Goal: Task Accomplishment & Management: Complete application form

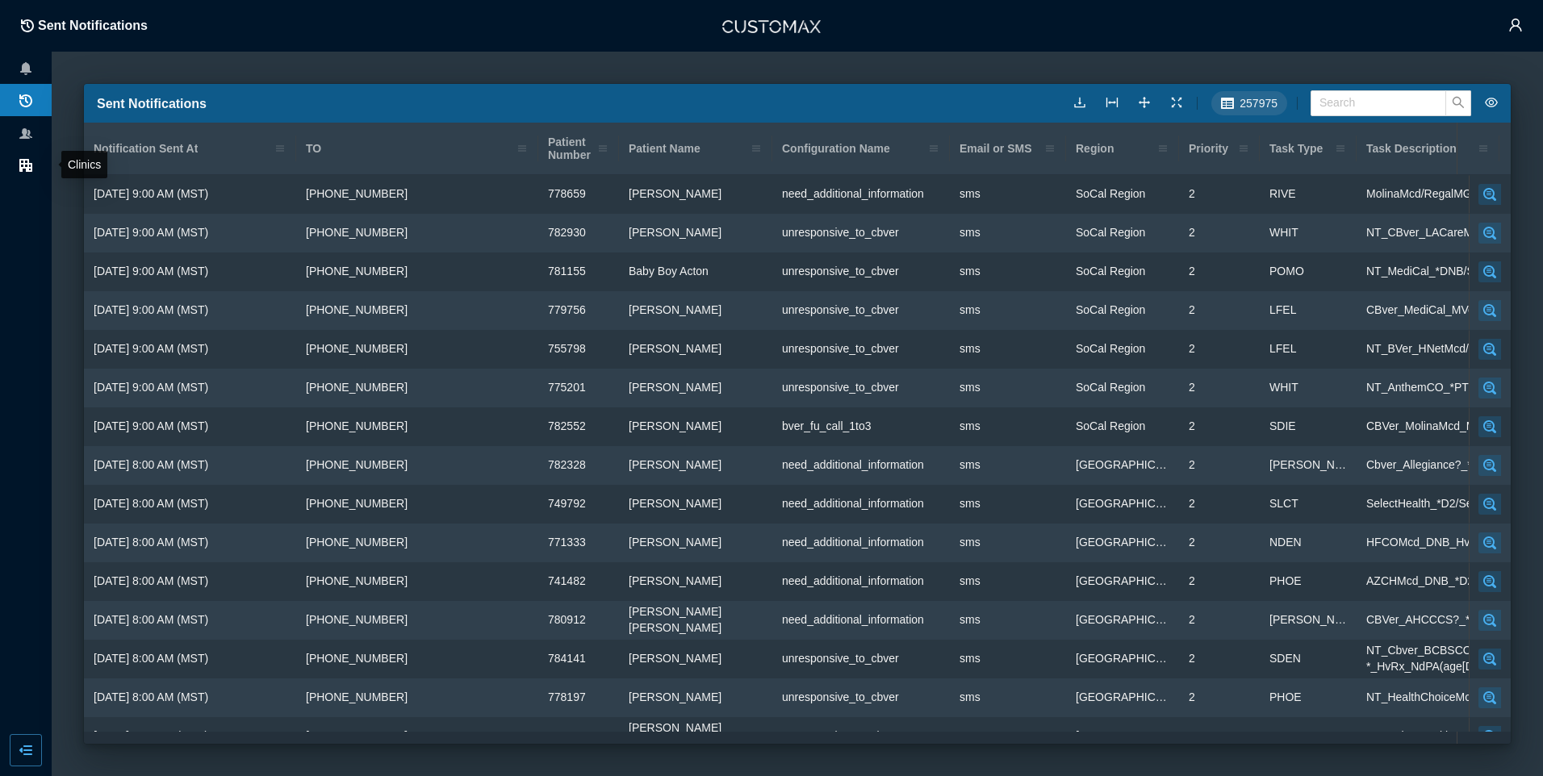
click at [11, 158] on li at bounding box center [26, 164] width 52 height 32
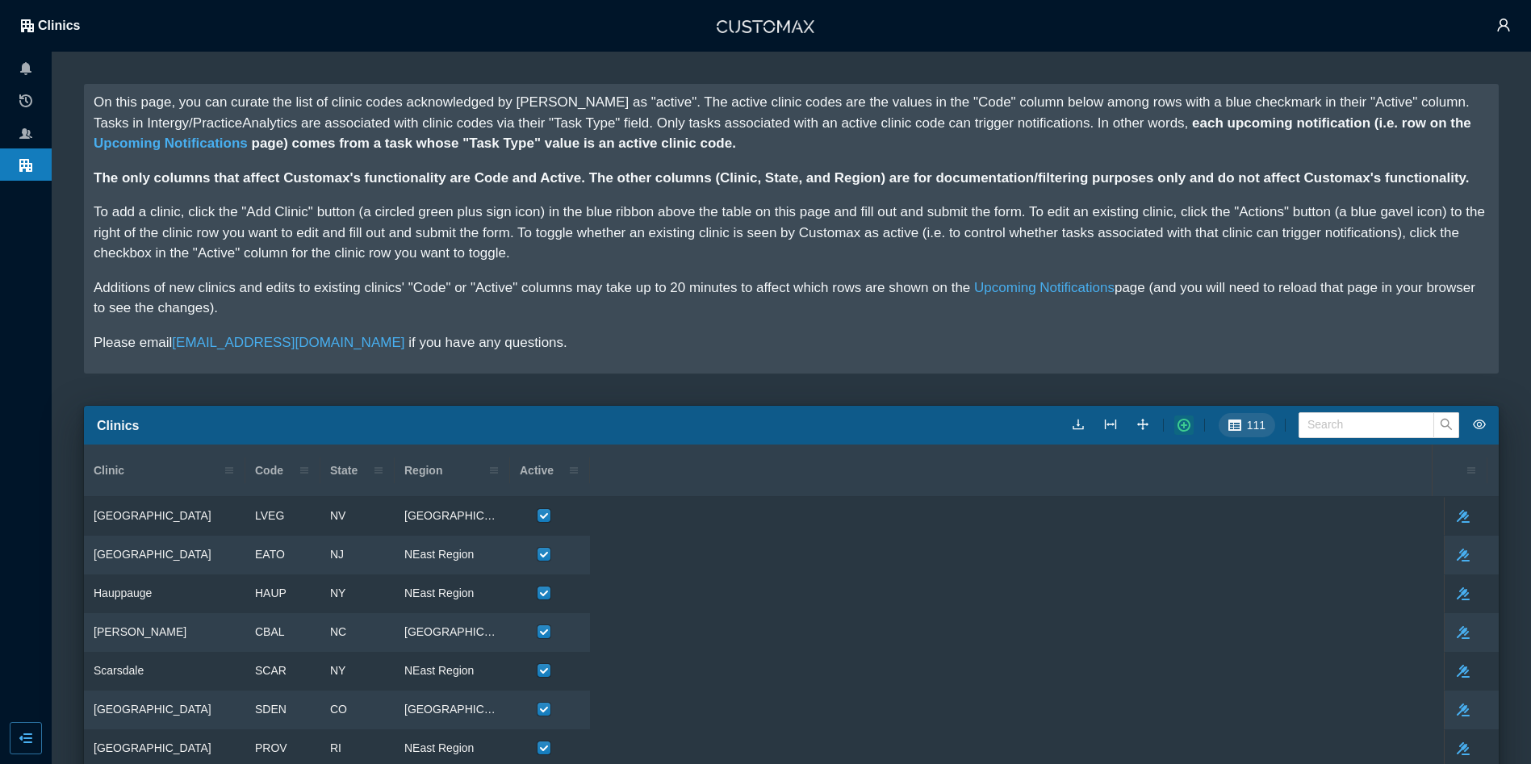
click at [1190, 420] on icon "button" at bounding box center [1183, 425] width 13 height 13
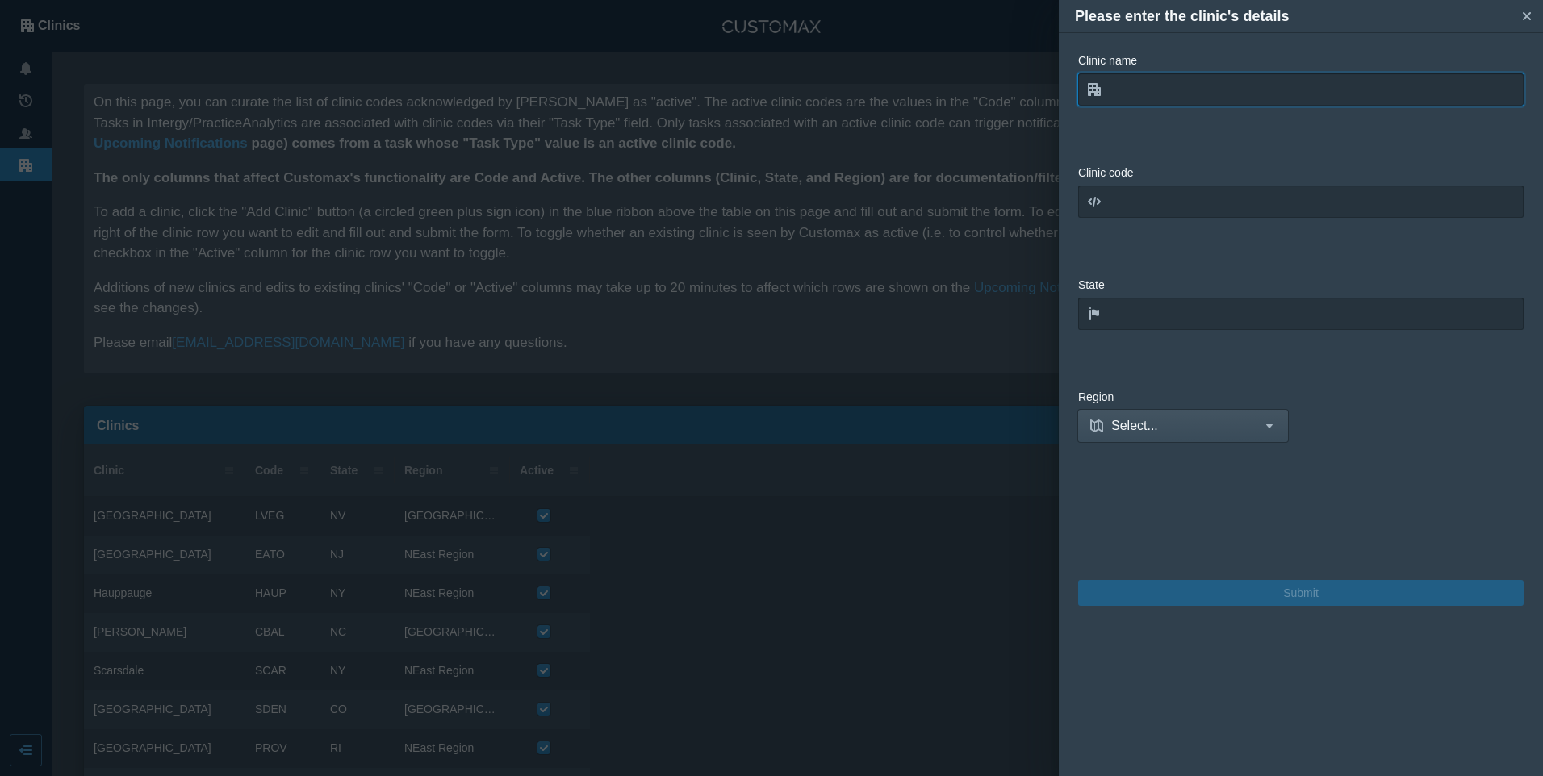
click at [1179, 98] on input "text" at bounding box center [1300, 89] width 445 height 32
drag, startPoint x: 1175, startPoint y: 90, endPoint x: 1166, endPoint y: 94, distance: 9.4
click at [1175, 90] on input "text" at bounding box center [1300, 89] width 445 height 32
type input "Tulsa"
click at [1148, 190] on input "text" at bounding box center [1300, 202] width 445 height 32
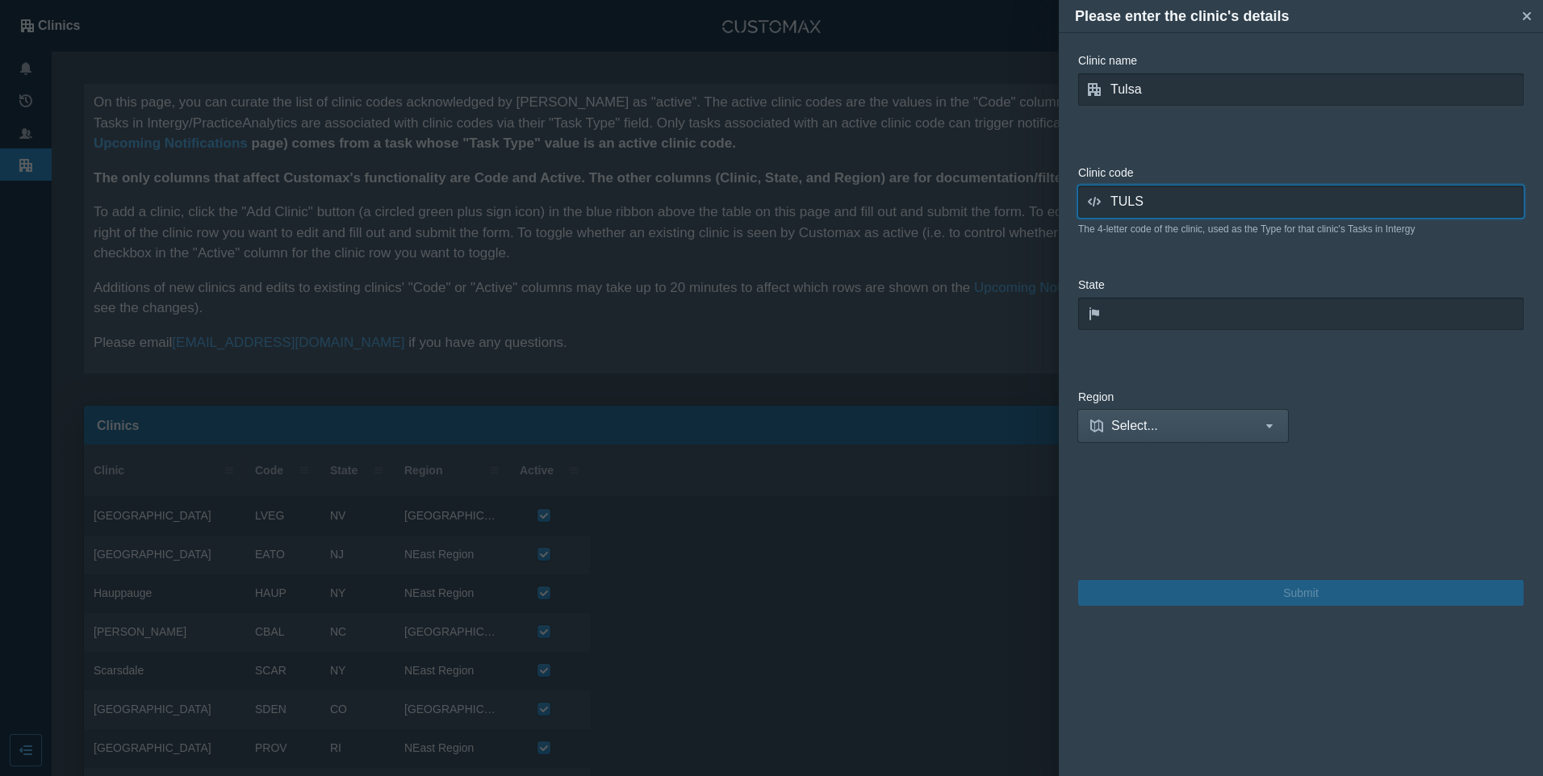
type input "TULS"
click at [1147, 311] on input "text" at bounding box center [1300, 314] width 445 height 32
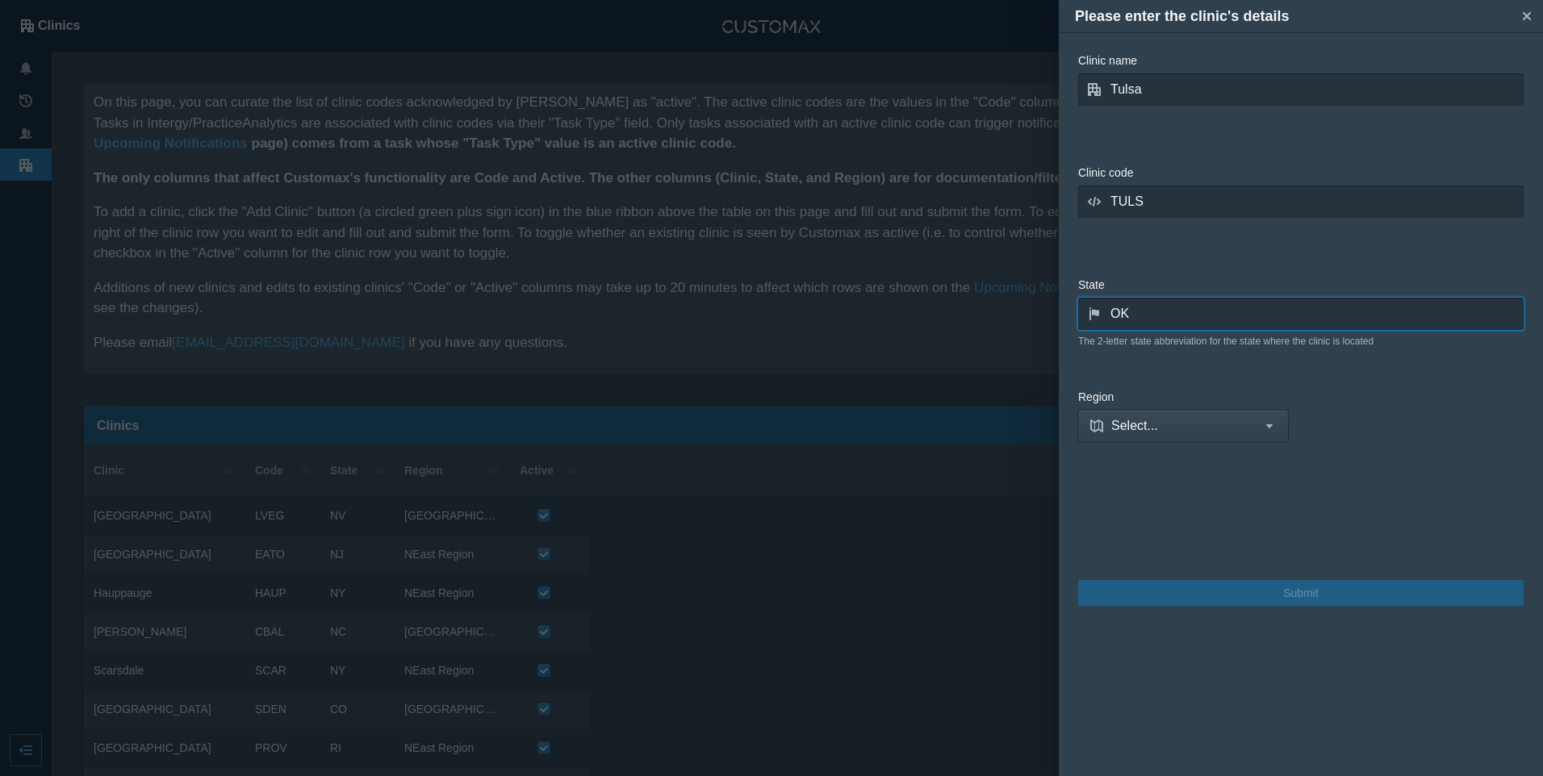
type input "OK"
click at [1203, 426] on span "Select..." at bounding box center [1183, 426] width 144 height 20
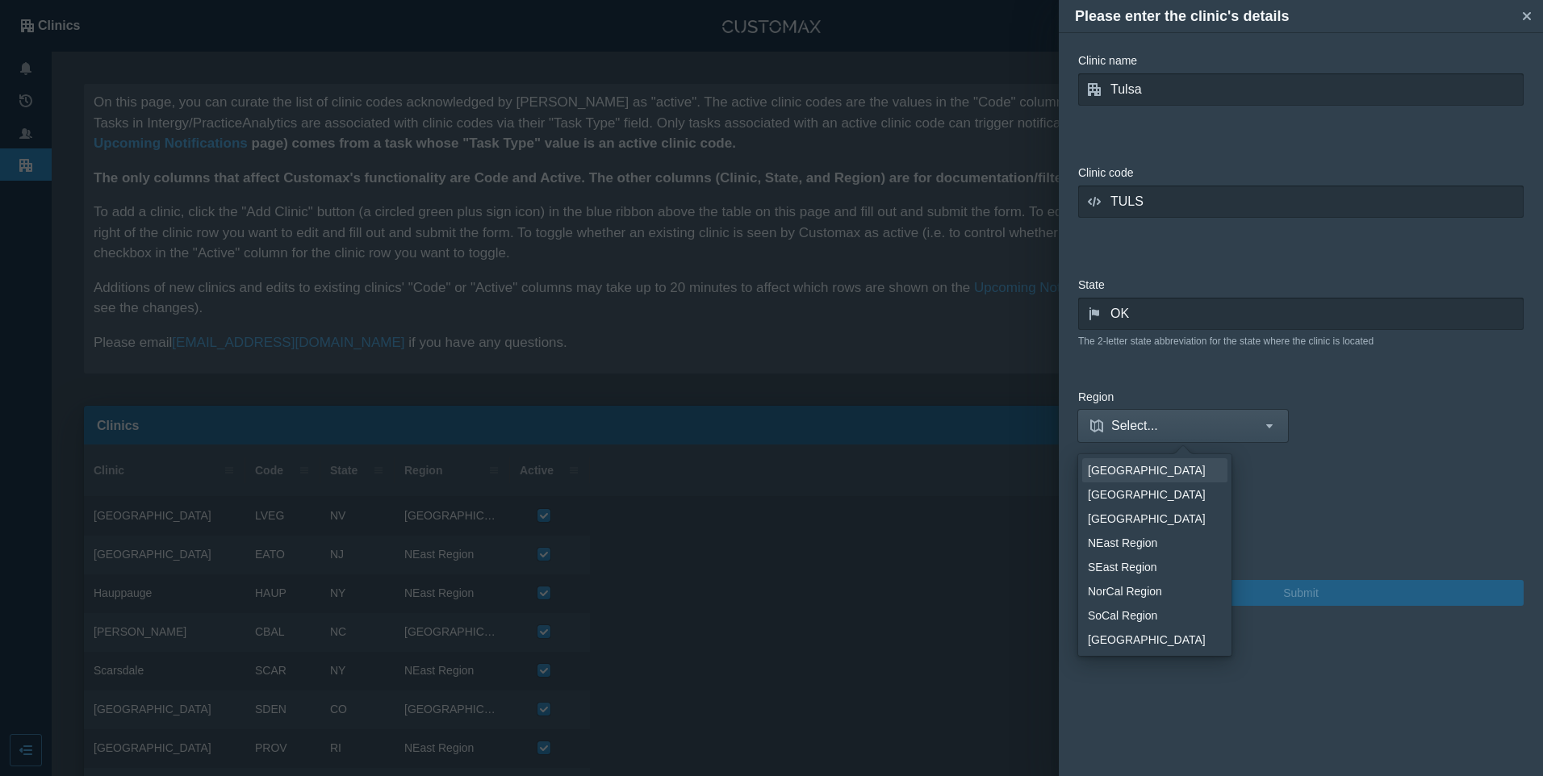
click at [1199, 466] on div "[GEOGRAPHIC_DATA]" at bounding box center [1152, 470] width 128 height 16
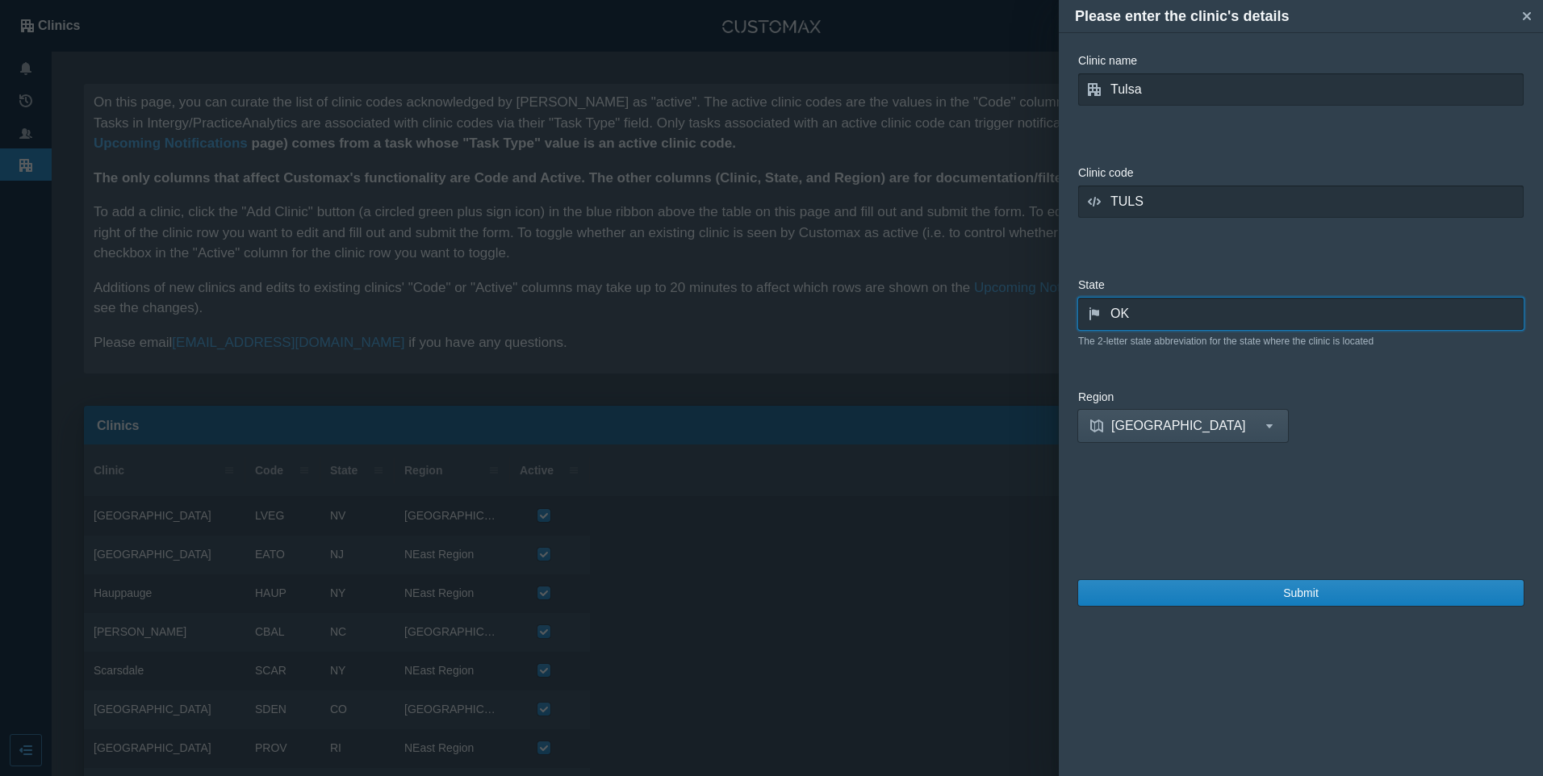
click at [1175, 315] on input "OK" at bounding box center [1300, 314] width 445 height 32
click at [1210, 421] on span "[GEOGRAPHIC_DATA]" at bounding box center [1183, 426] width 144 height 20
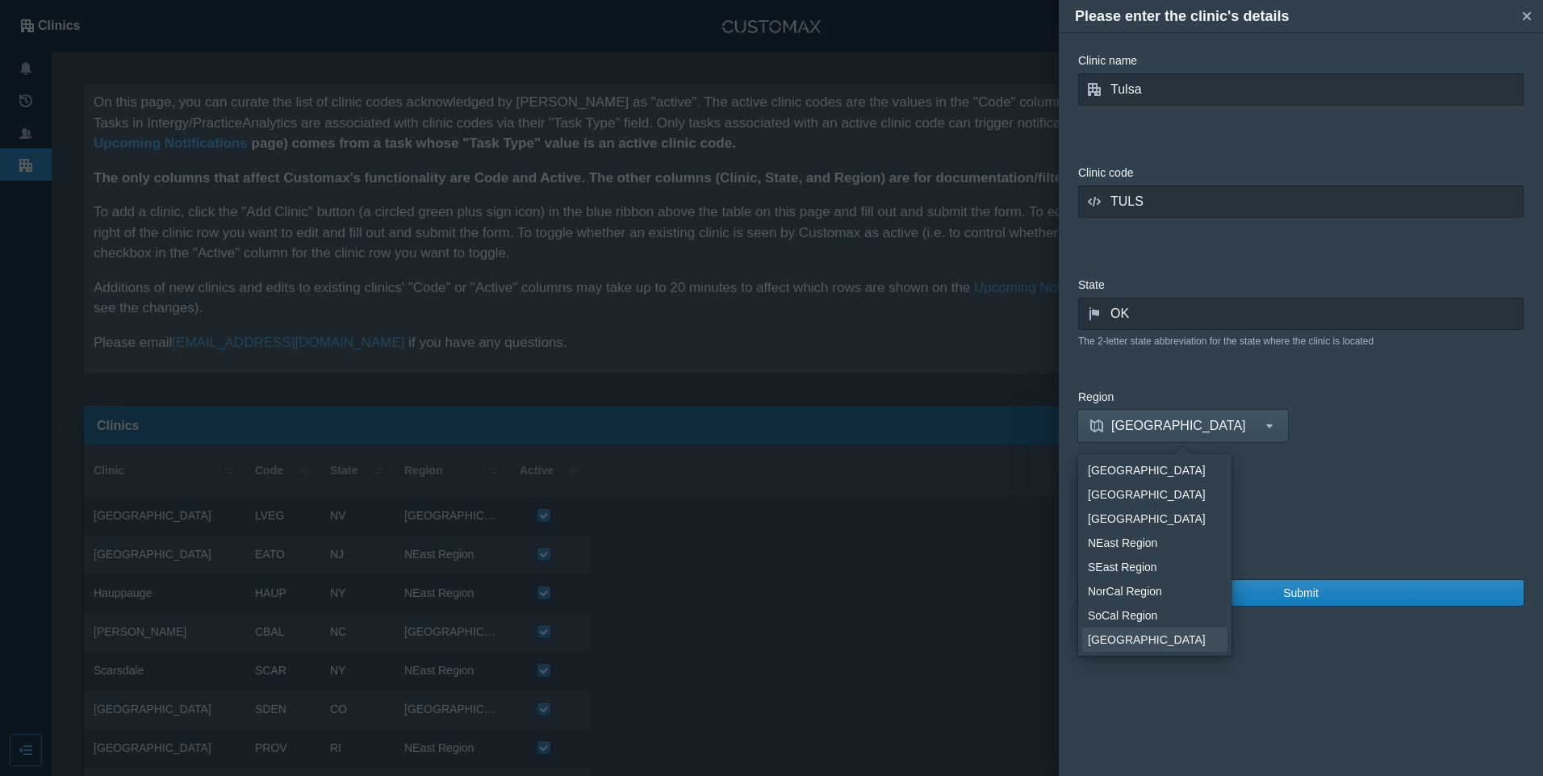
click at [1134, 633] on div "[GEOGRAPHIC_DATA]" at bounding box center [1152, 640] width 128 height 16
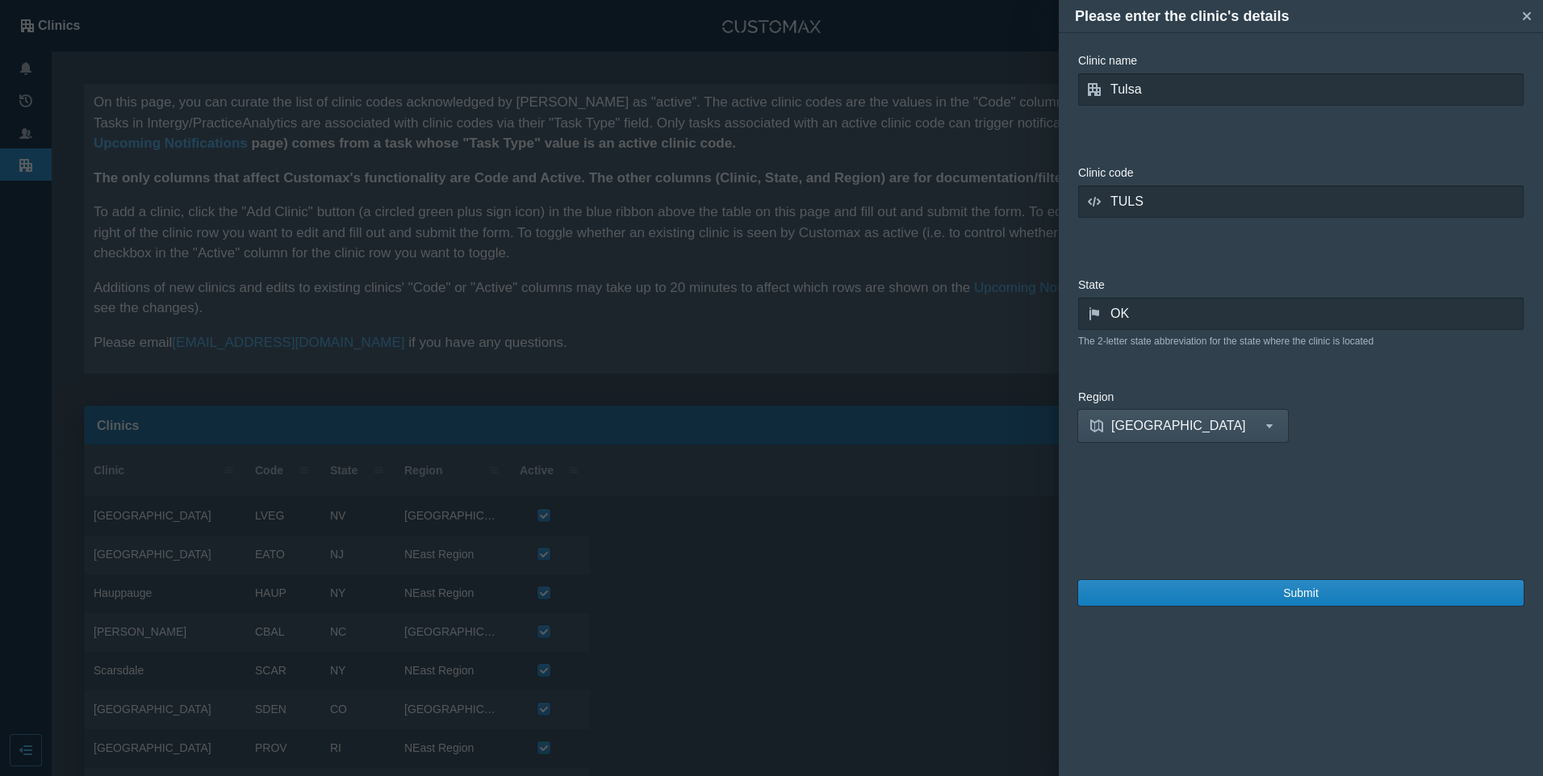
click at [1373, 360] on form "Clinic name Tulsa The name of the clinic Clinic code TULS The 4-letter code of …" at bounding box center [1300, 404] width 445 height 705
click at [1136, 591] on button "Submit" at bounding box center [1300, 593] width 445 height 26
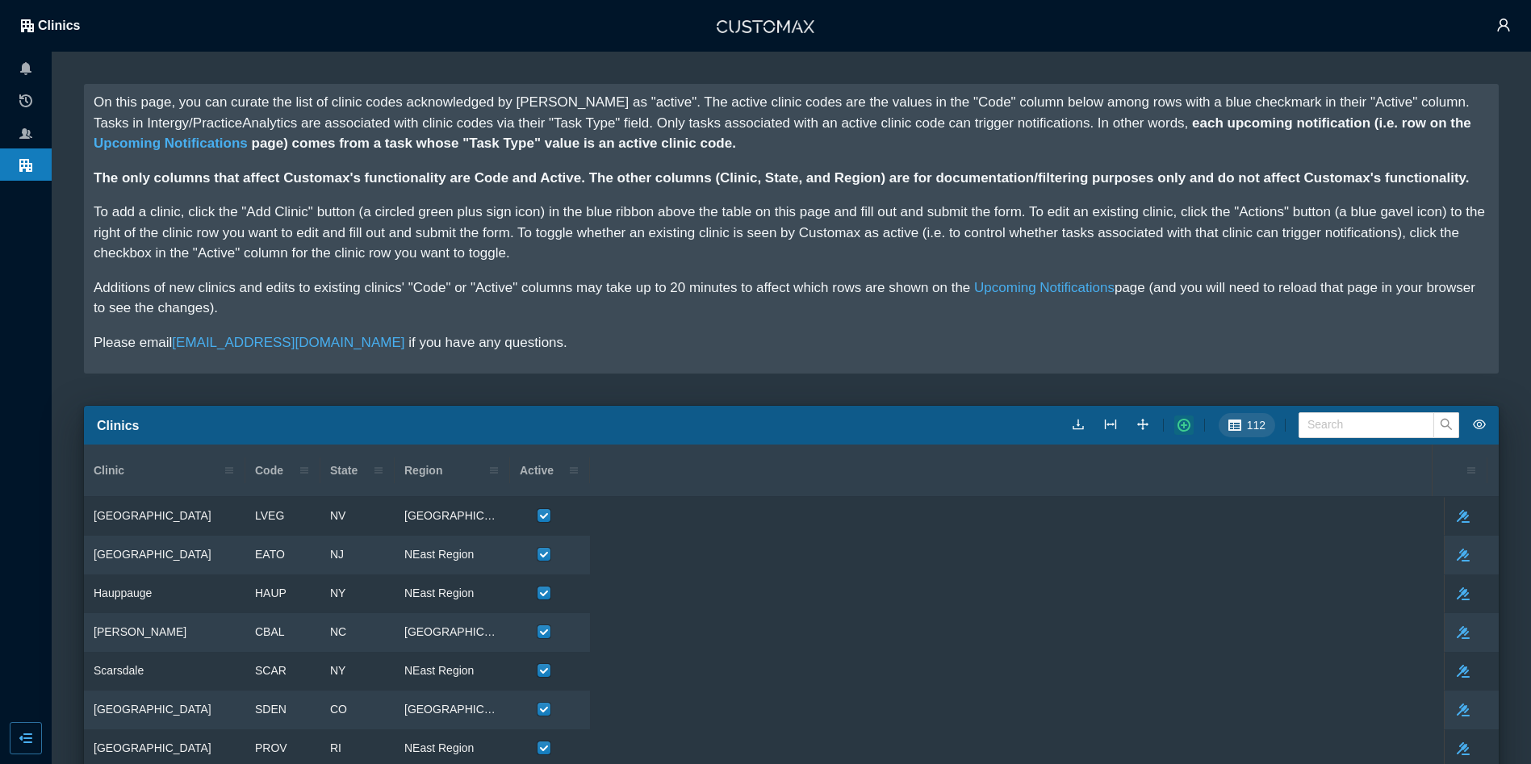
click at [1189, 422] on button "button" at bounding box center [1183, 425] width 19 height 19
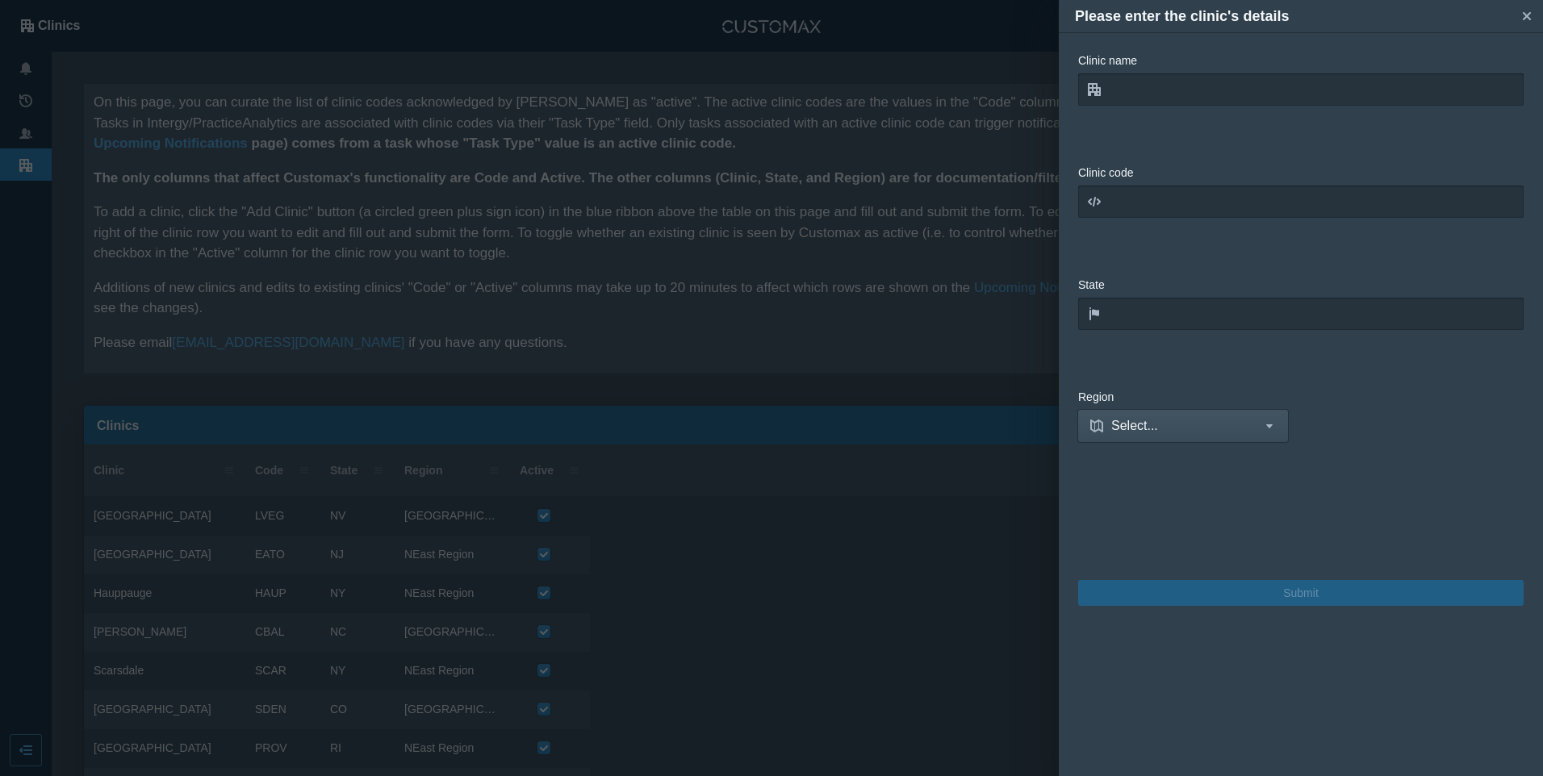
drag, startPoint x: 1529, startPoint y: 15, endPoint x: 1187, endPoint y: 269, distance: 426.7
click at [1529, 15] on icon "Close" at bounding box center [1527, 16] width 8 height 8
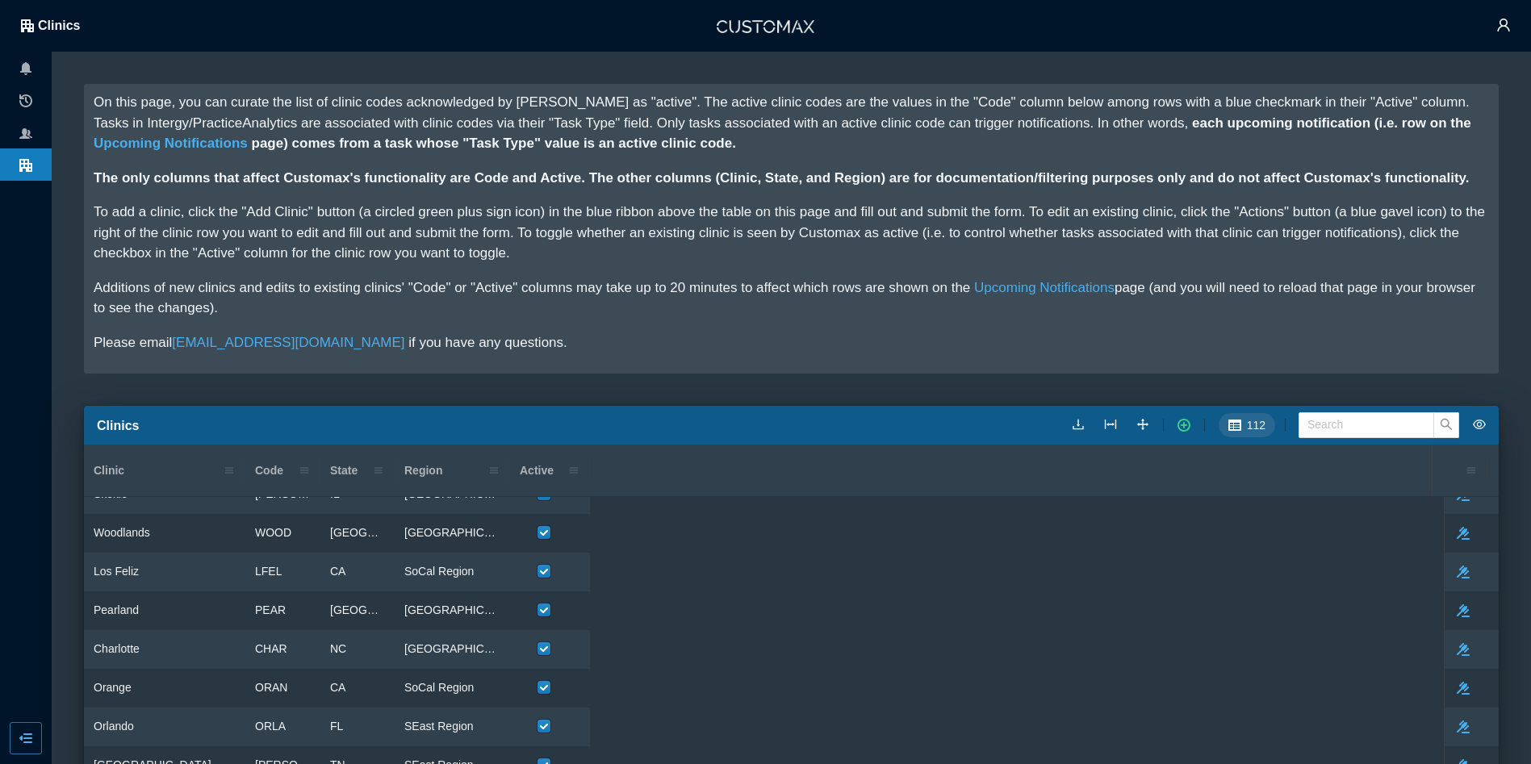
scroll to position [1533, 0]
click at [1190, 424] on icon "button" at bounding box center [1183, 425] width 13 height 13
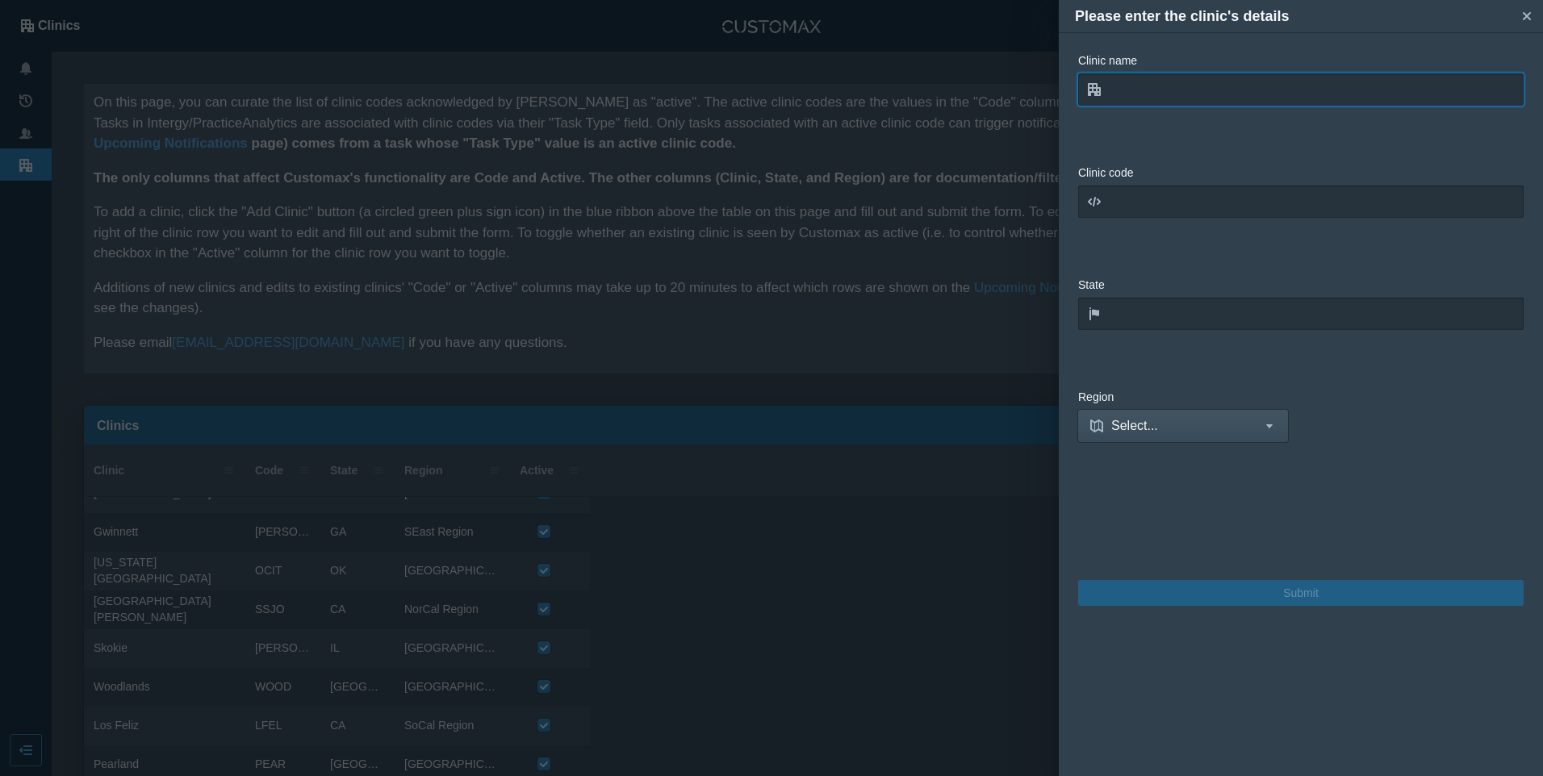
drag, startPoint x: 1128, startPoint y: 86, endPoint x: 1090, endPoint y: 104, distance: 42.2
click at [1128, 86] on input "text" at bounding box center [1300, 89] width 445 height 32
type input "[GEOGRAPHIC_DATA][PERSON_NAME]"
click at [1150, 203] on input "text" at bounding box center [1300, 202] width 445 height 32
type input "FWAY"
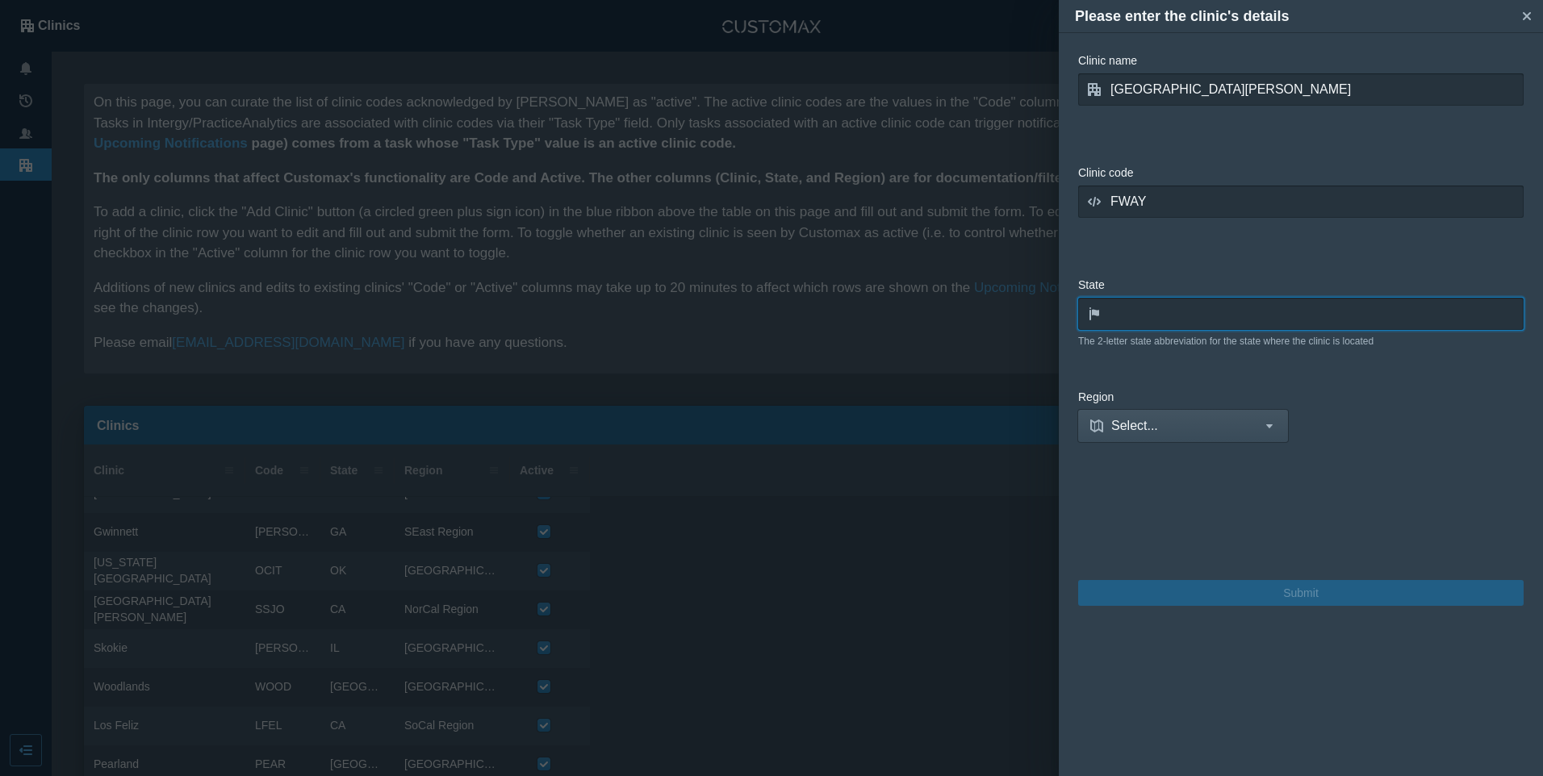
click at [1146, 315] on input "text" at bounding box center [1300, 314] width 445 height 32
type input "N"
type input "IN"
click at [1122, 427] on span "Select..." at bounding box center [1183, 426] width 144 height 20
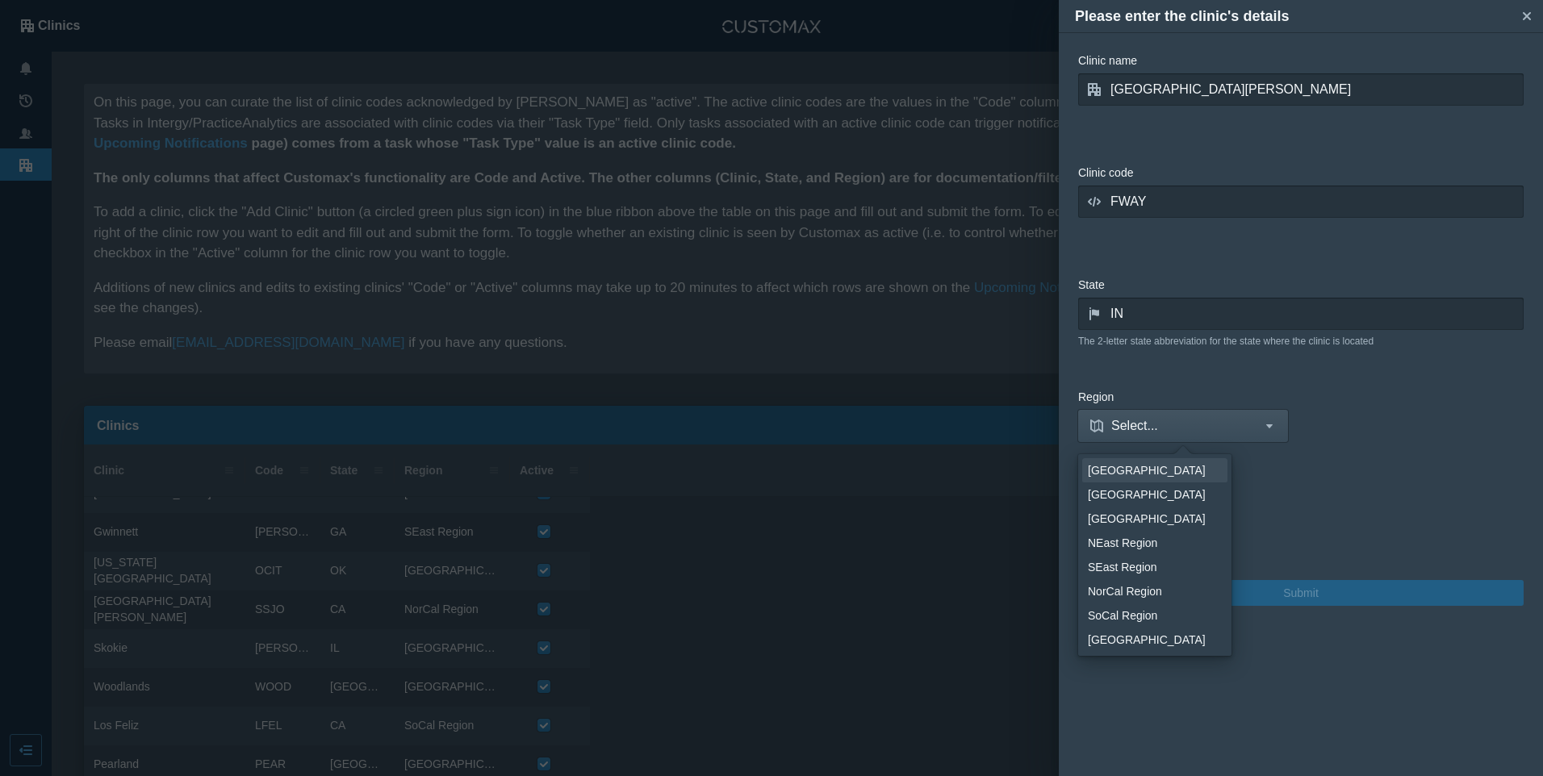
click at [1118, 482] on link "[GEOGRAPHIC_DATA]" at bounding box center [1154, 470] width 145 height 24
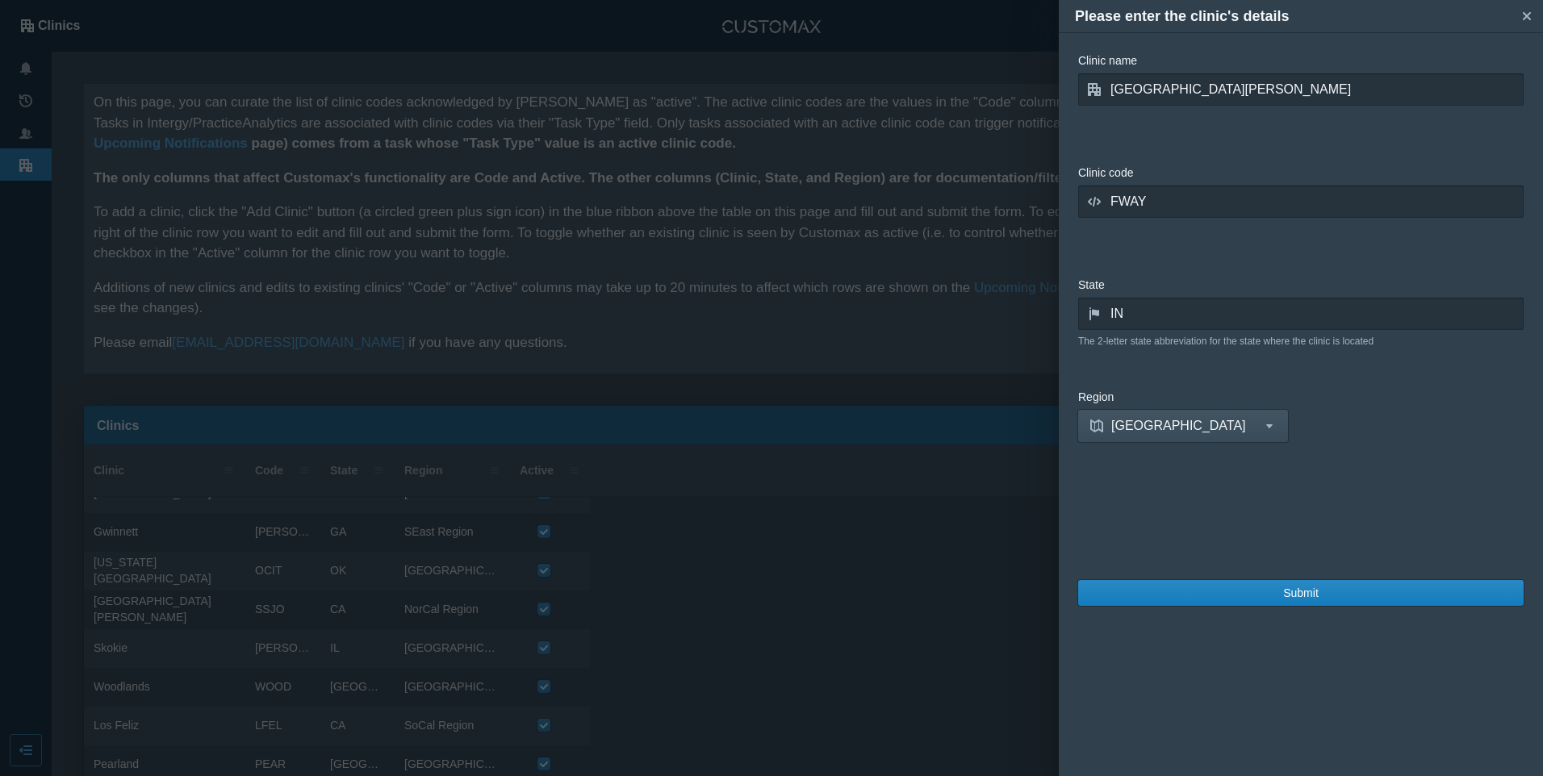
click at [1402, 475] on form "Clinic name [GEOGRAPHIC_DATA][PERSON_NAME] The name of the clinic Clinic code F…" at bounding box center [1300, 404] width 445 height 705
click at [1300, 588] on span "Submit" at bounding box center [1301, 593] width 36 height 18
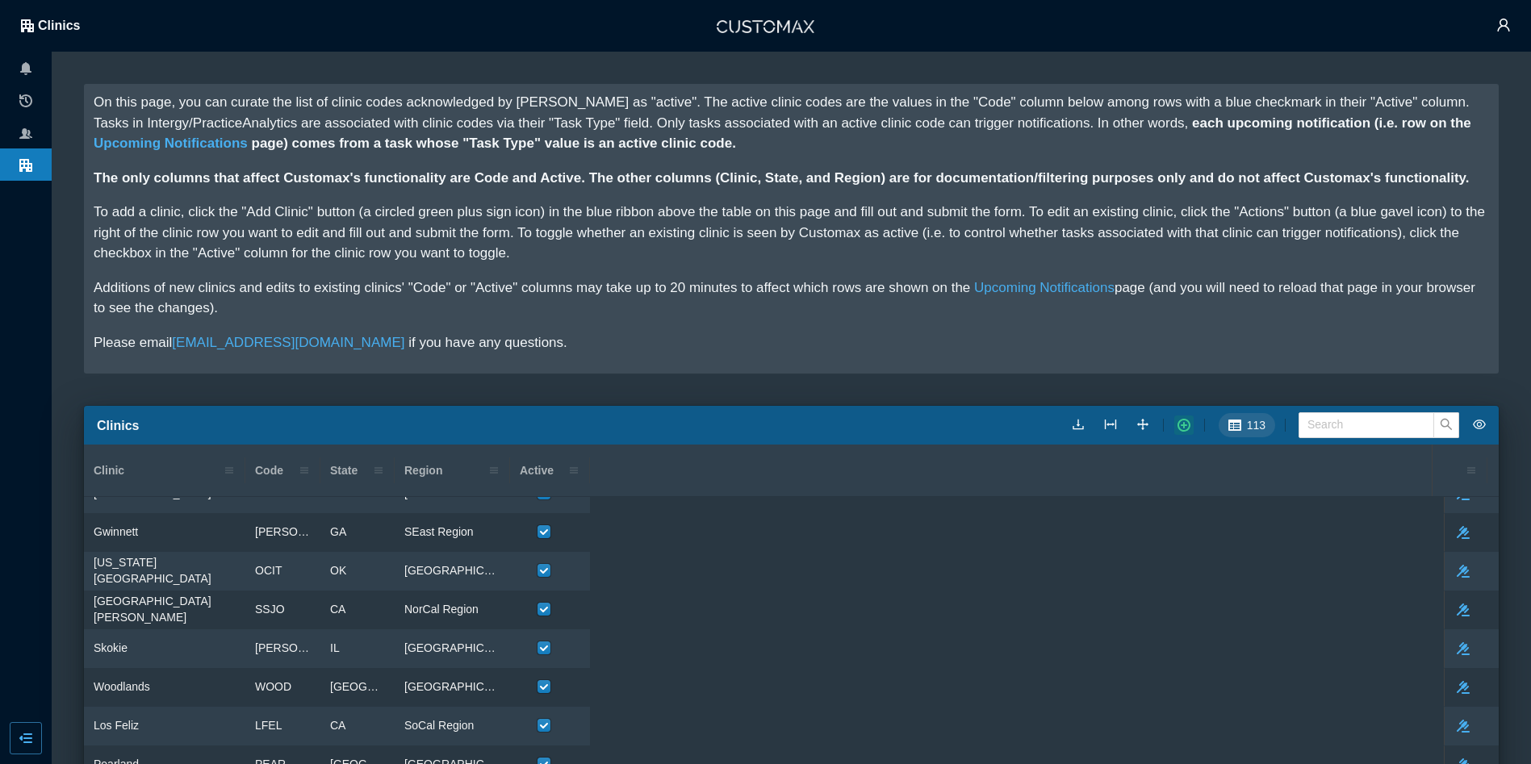
click at [1190, 423] on icon "button" at bounding box center [1183, 425] width 13 height 13
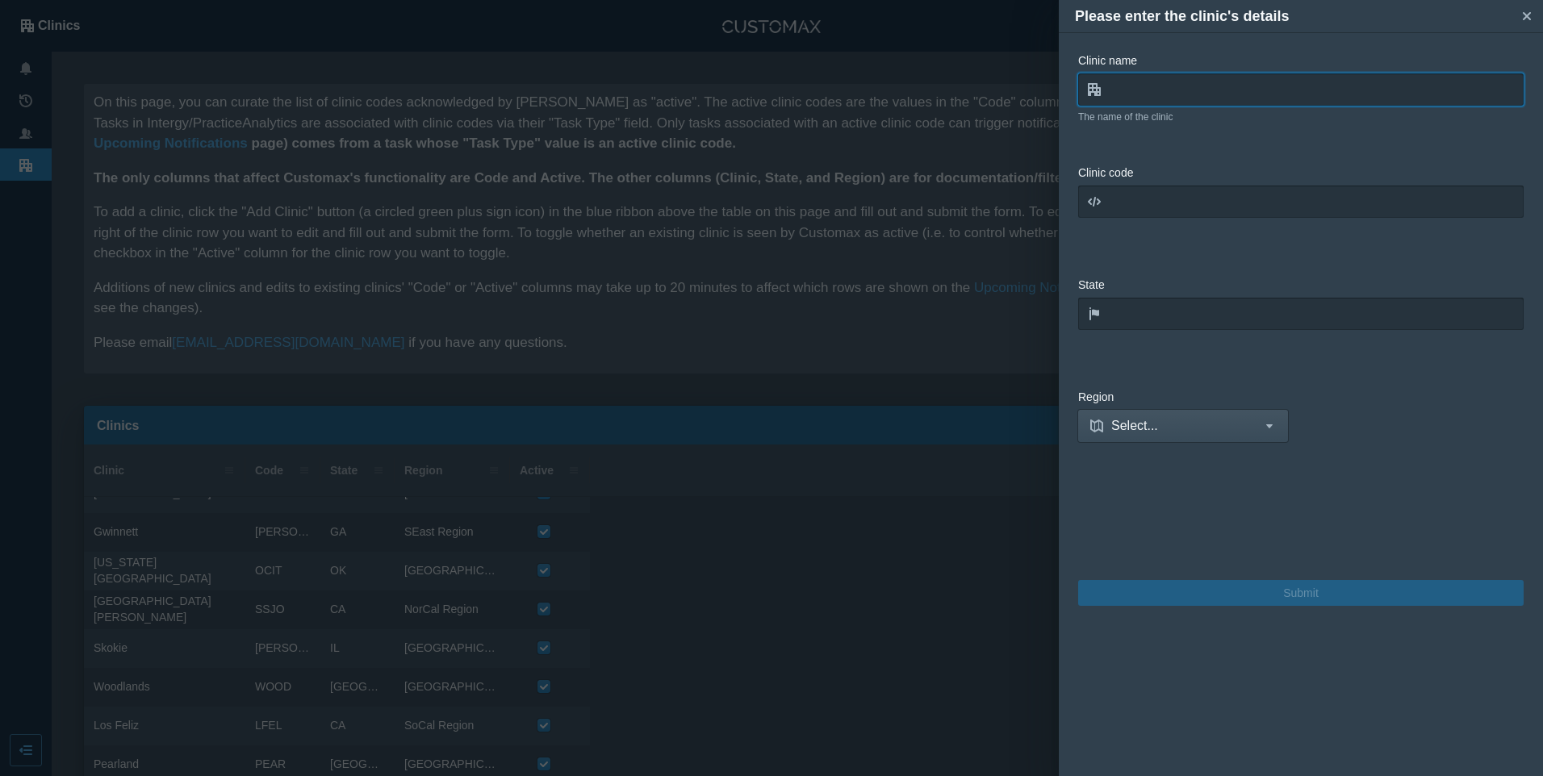
click at [1150, 94] on input "text" at bounding box center [1300, 89] width 445 height 32
type input "[GEOGRAPHIC_DATA]"
click at [1189, 211] on input "text" at bounding box center [1300, 202] width 445 height 32
type input "PGRO"
click at [1163, 303] on input "text" at bounding box center [1300, 314] width 445 height 32
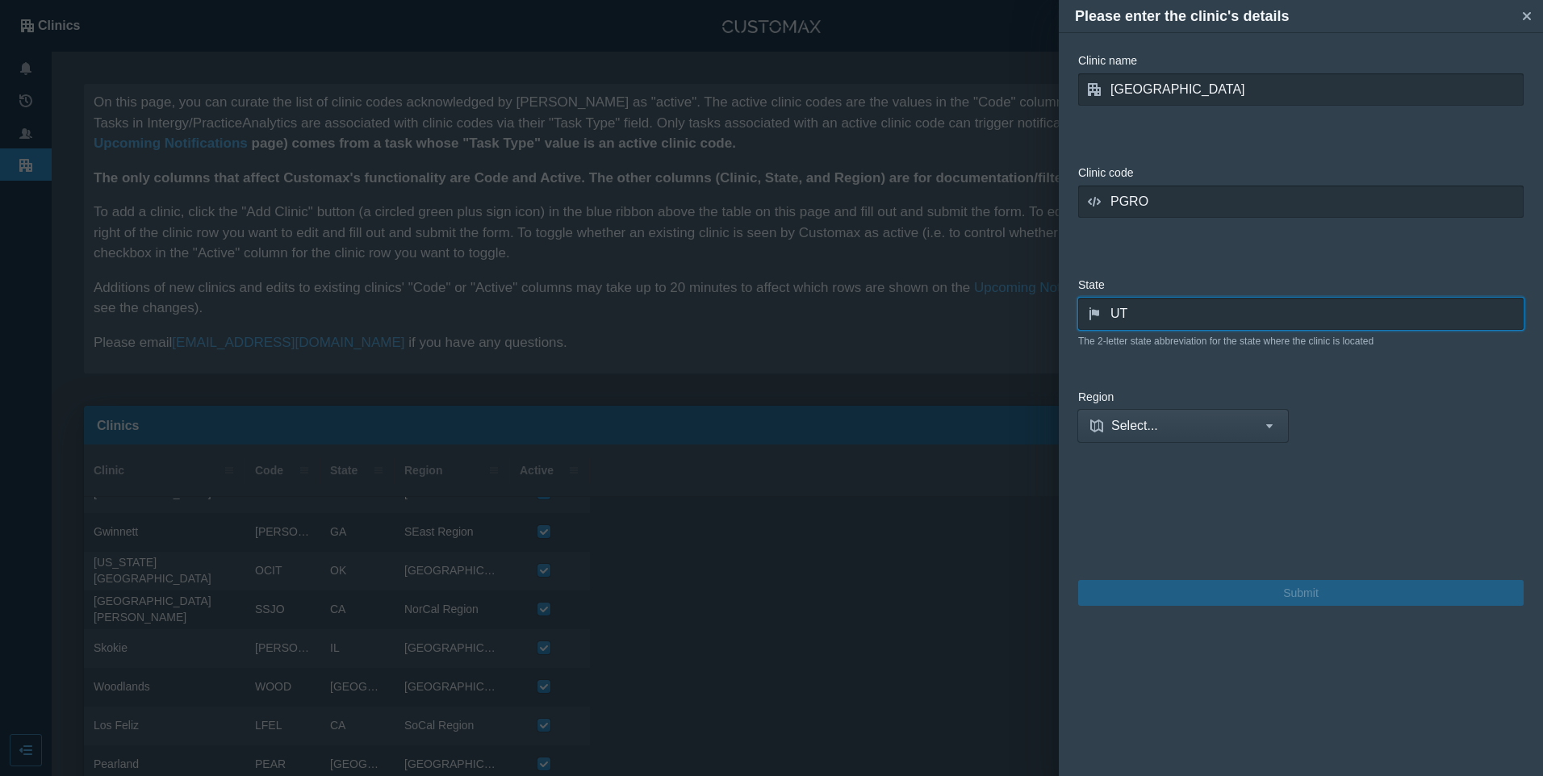
type input "UT"
click at [1153, 437] on button "Select..." at bounding box center [1183, 426] width 210 height 32
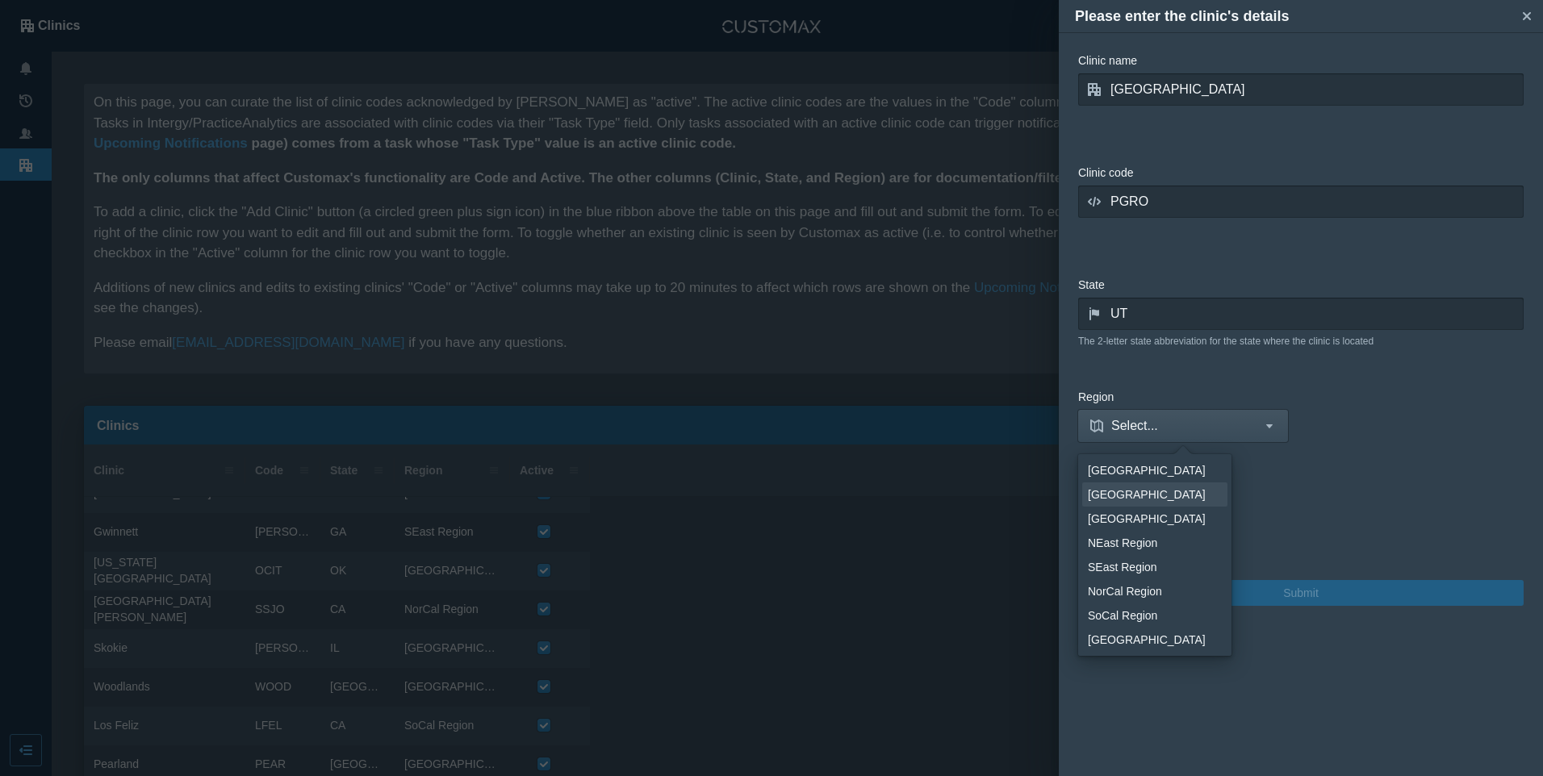
click at [1143, 491] on div "[GEOGRAPHIC_DATA]" at bounding box center [1152, 495] width 128 height 16
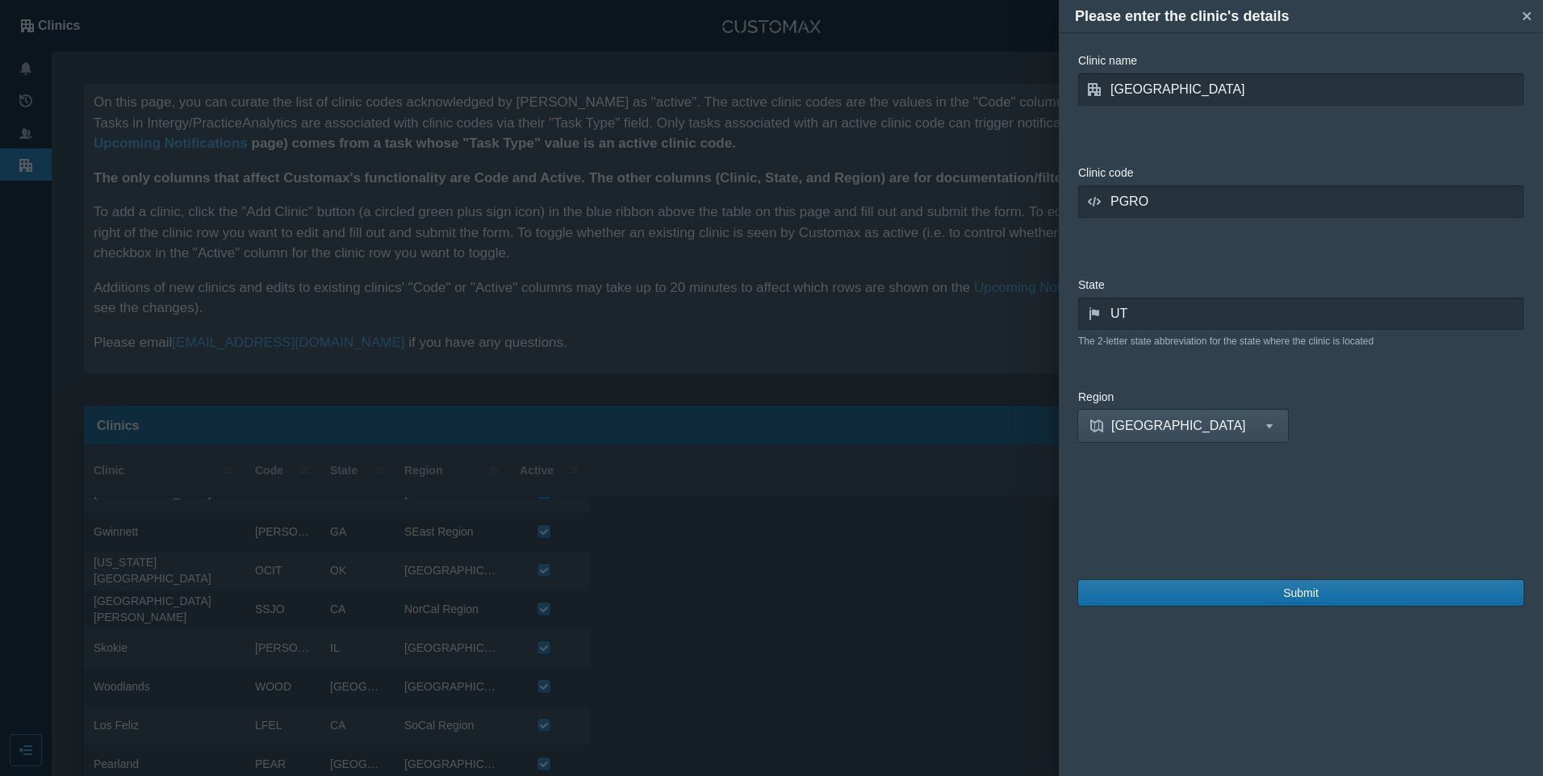
click at [1298, 594] on span "Submit" at bounding box center [1301, 593] width 36 height 18
